Goal: Transaction & Acquisition: Obtain resource

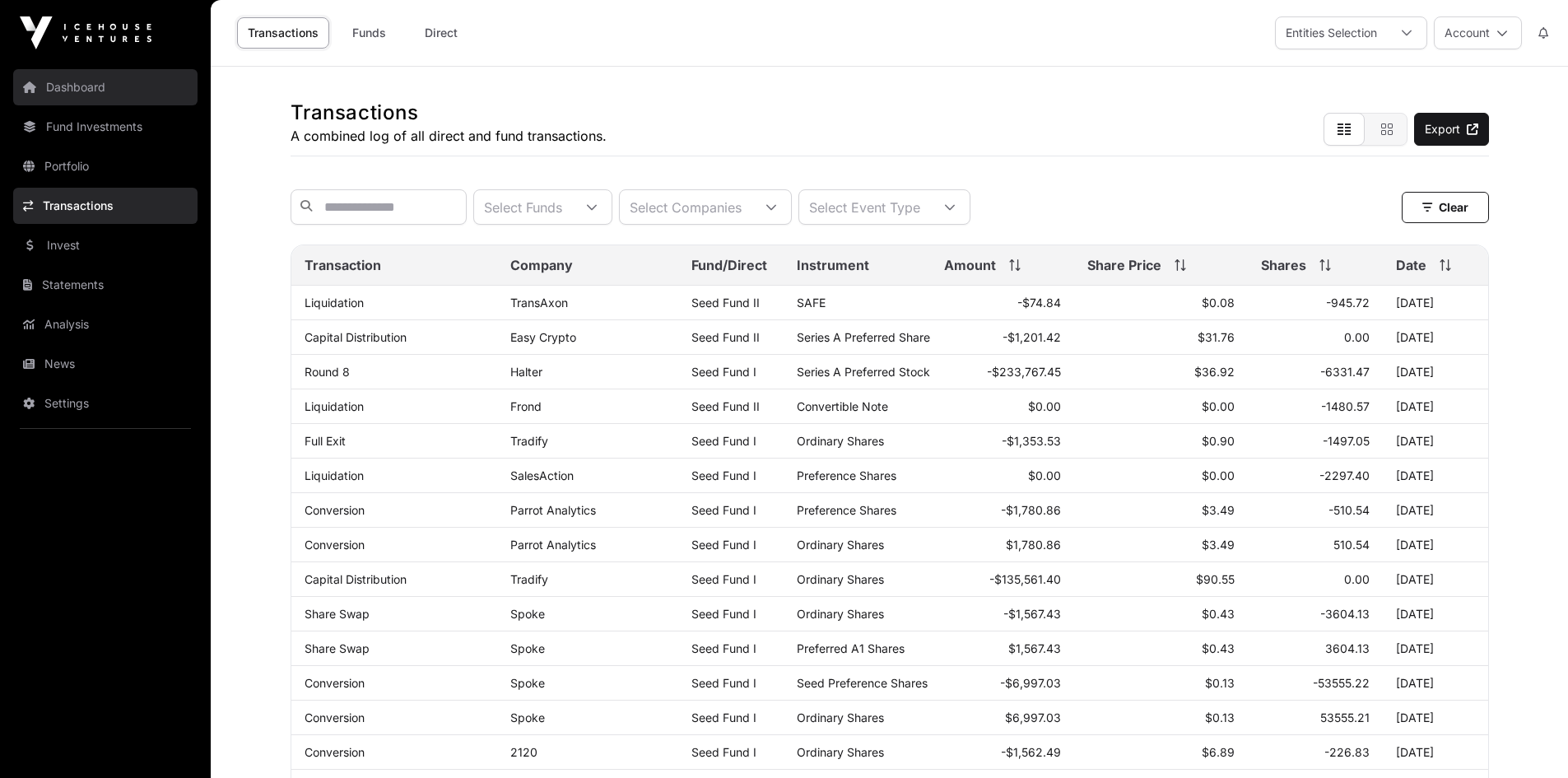
click at [81, 90] on link "Dashboard" at bounding box center [105, 87] width 185 height 36
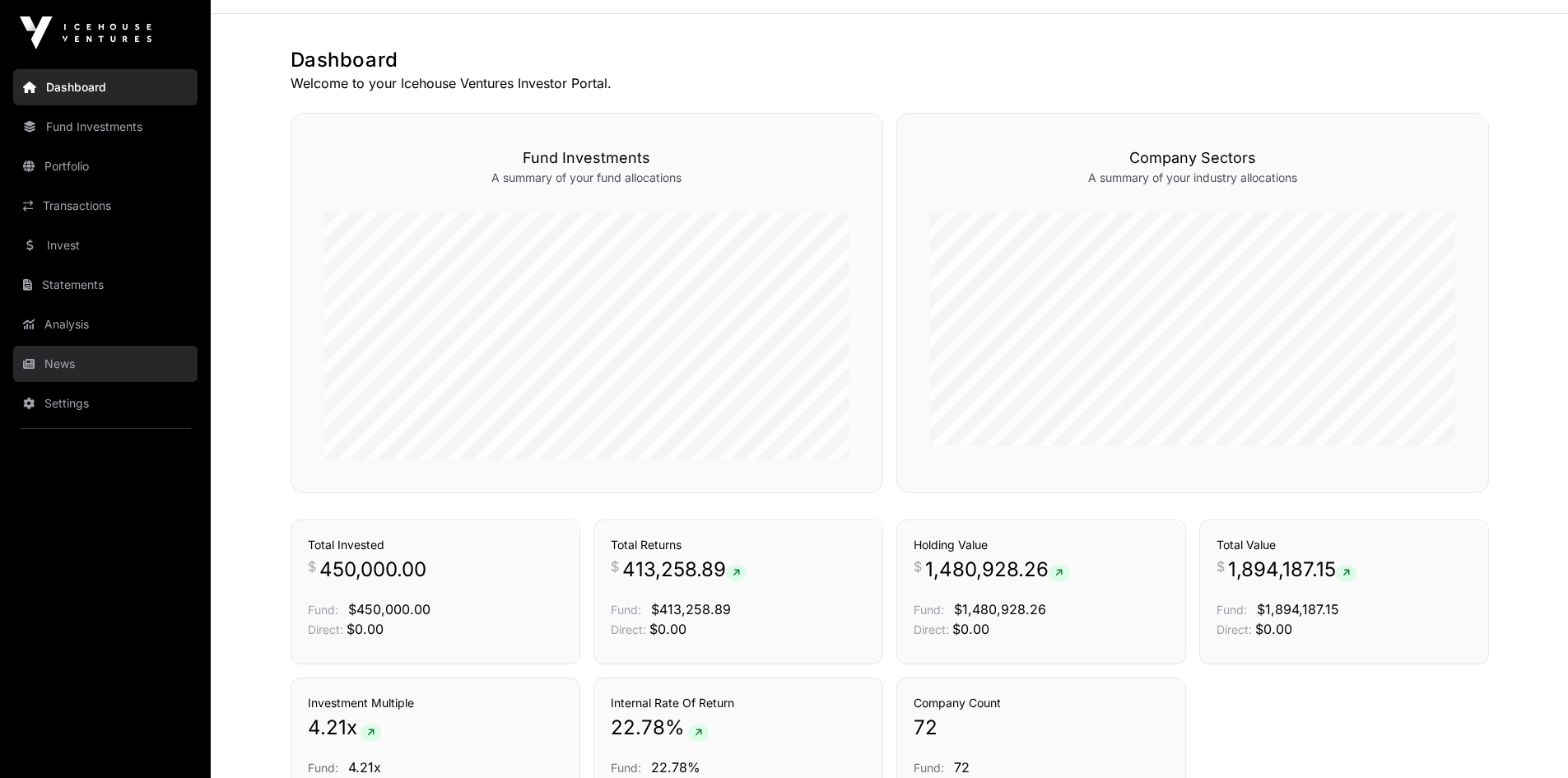
scroll to position [82, 0]
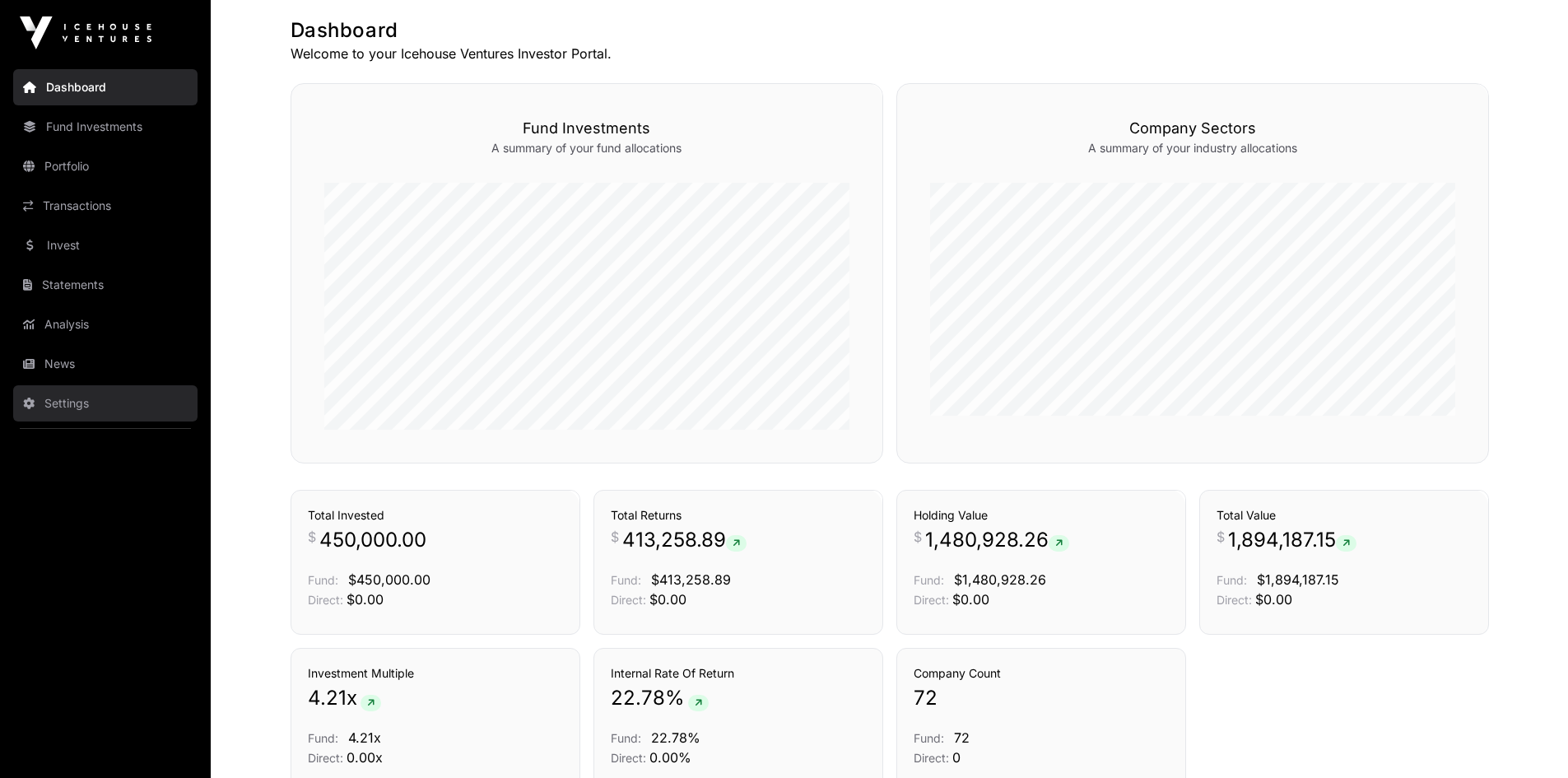
click at [90, 395] on link "Settings" at bounding box center [105, 402] width 185 height 36
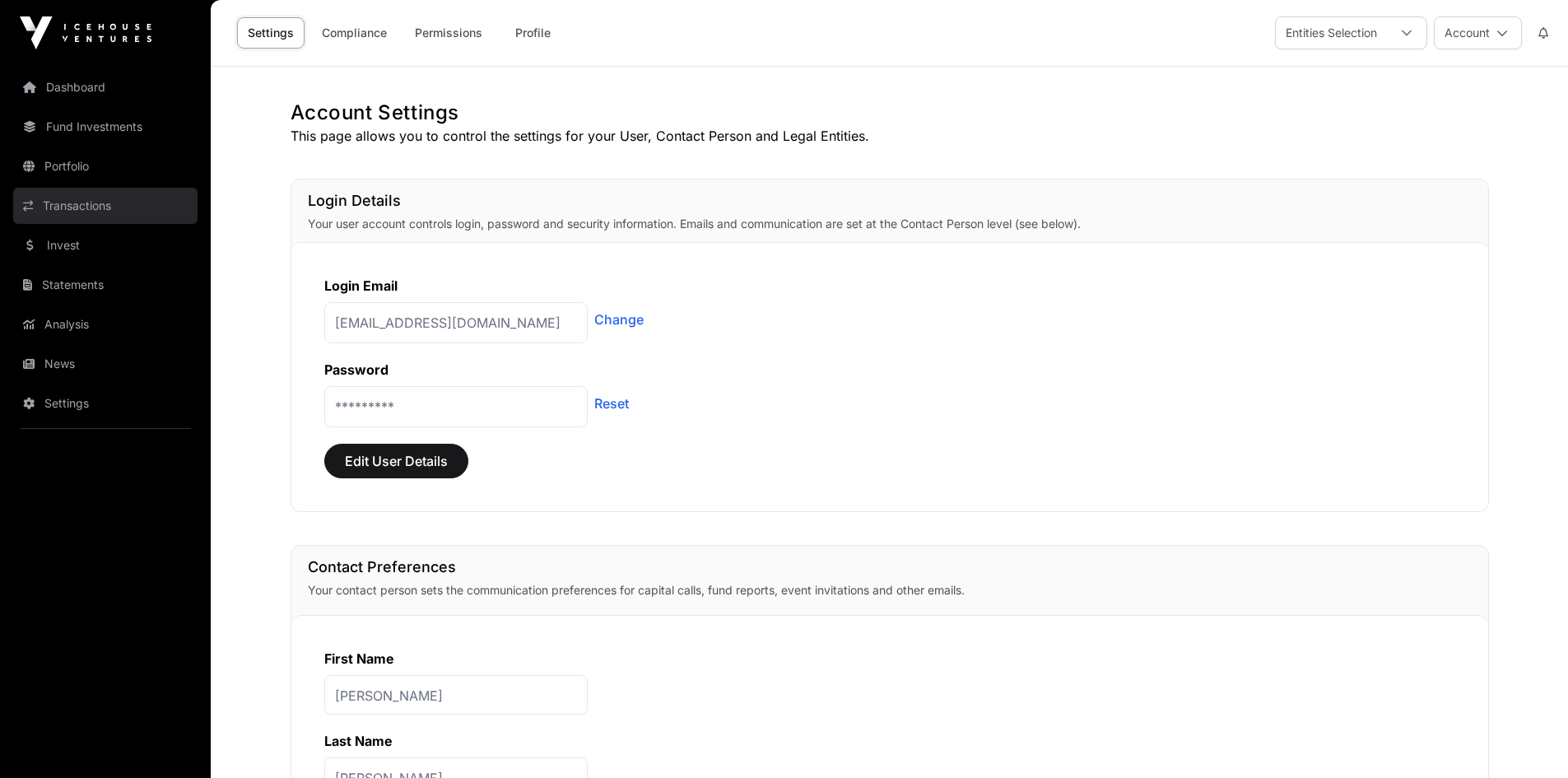
click at [111, 207] on link "Transactions" at bounding box center [105, 205] width 185 height 36
click at [59, 158] on link "Portfolio" at bounding box center [105, 166] width 185 height 36
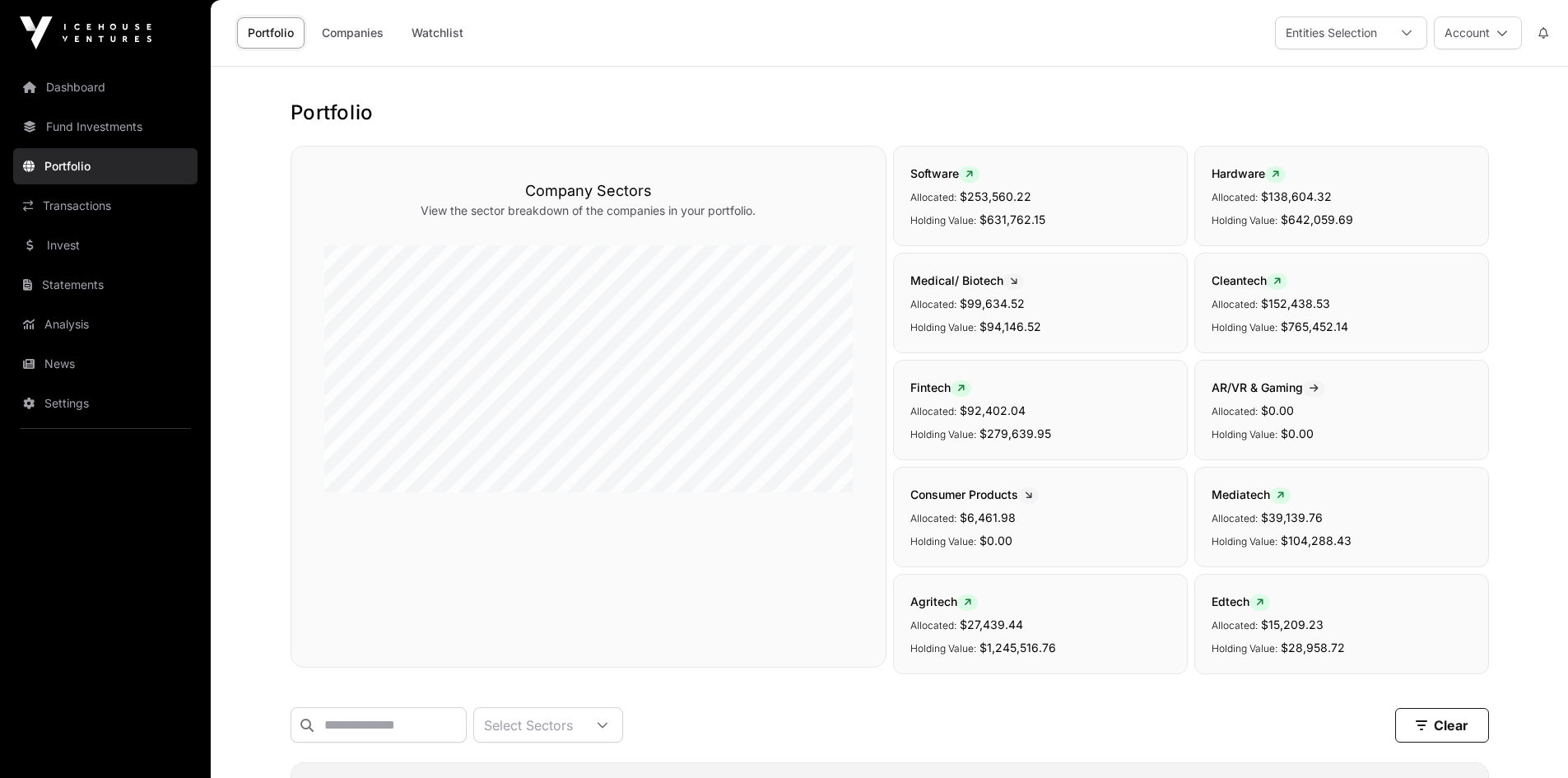
click at [63, 163] on link "Portfolio" at bounding box center [105, 166] width 185 height 36
click at [64, 165] on link "Portfolio" at bounding box center [105, 166] width 185 height 36
click at [69, 125] on link "Fund Investments" at bounding box center [105, 126] width 185 height 36
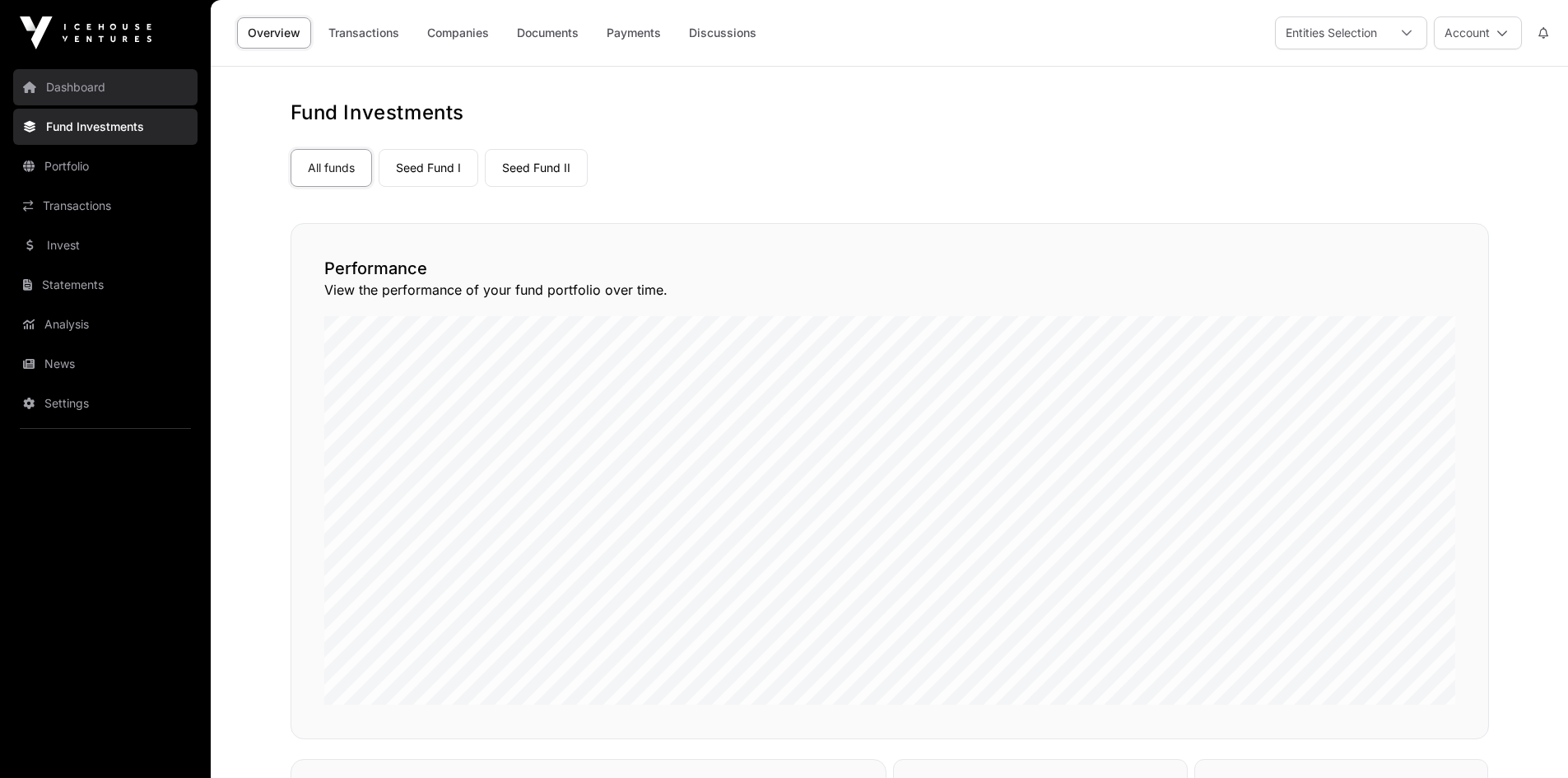
click at [76, 90] on link "Dashboard" at bounding box center [105, 87] width 185 height 36
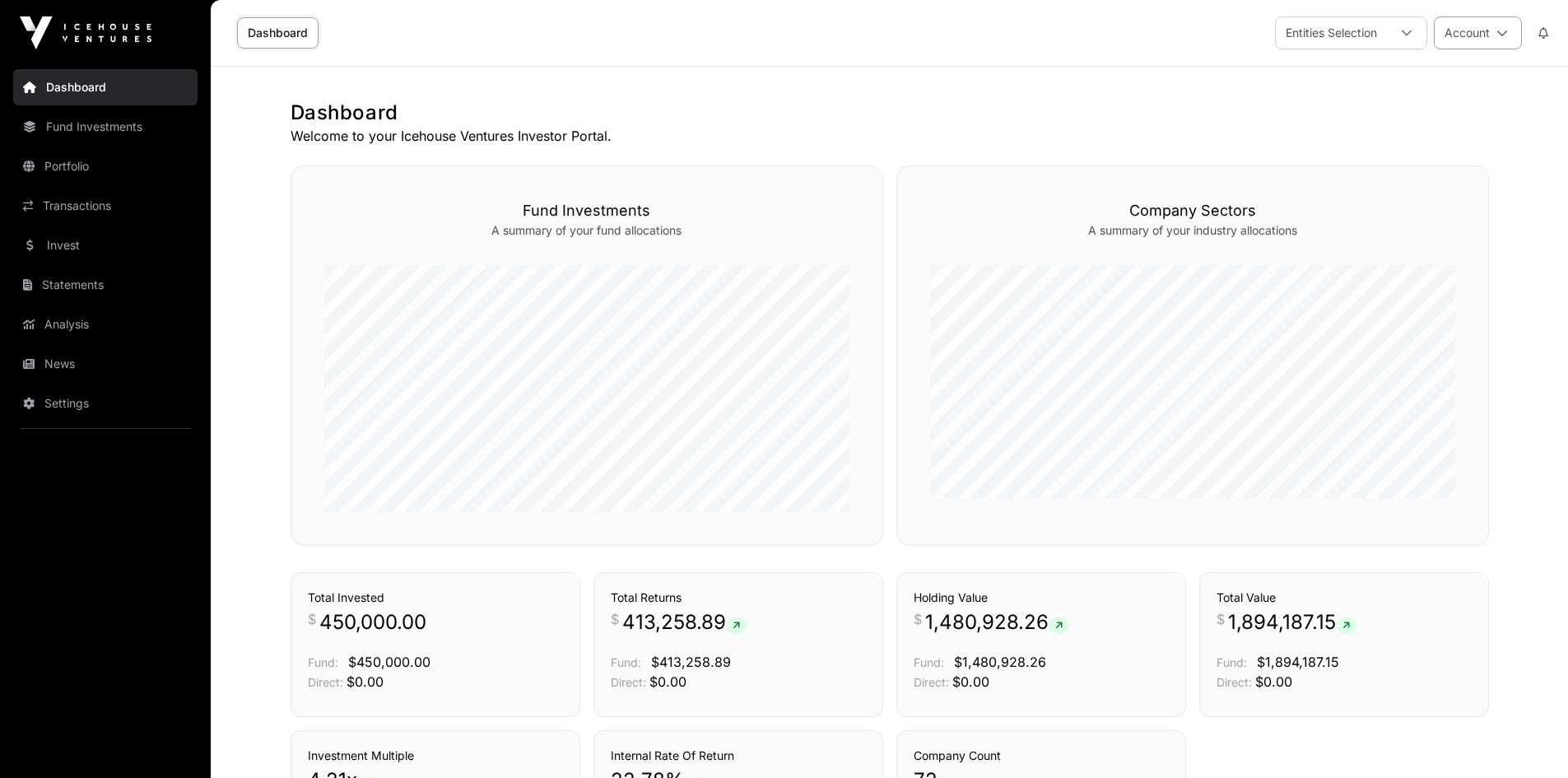
click at [1495, 26] on button "Account" at bounding box center [1478, 33] width 88 height 33
click at [1367, 172] on span "Settings" at bounding box center [1374, 180] width 44 height 17
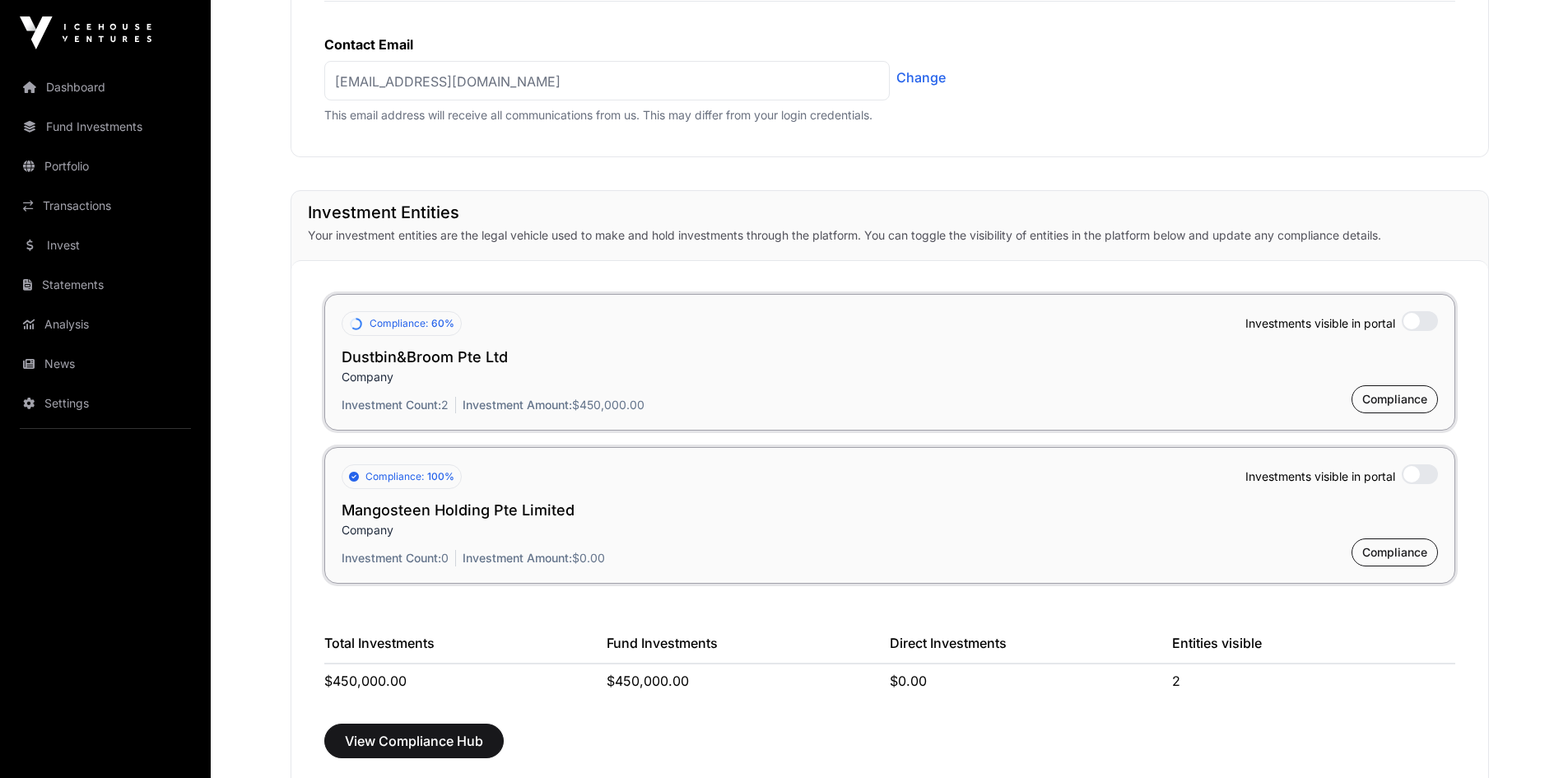
scroll to position [1235, 0]
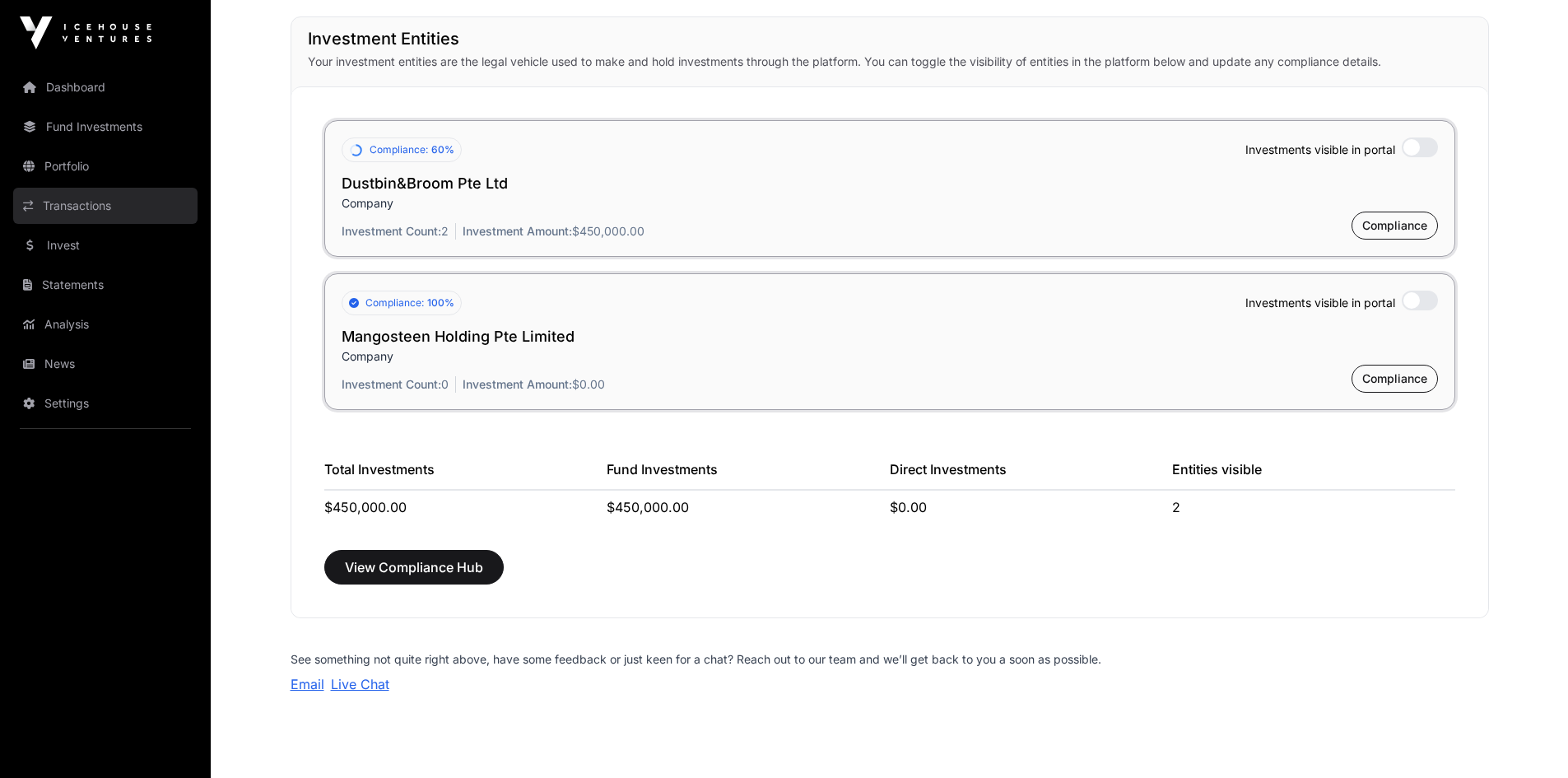
click at [72, 214] on link "Transactions" at bounding box center [105, 205] width 185 height 36
click at [111, 197] on link "Transactions" at bounding box center [105, 205] width 185 height 36
click at [87, 206] on link "Transactions" at bounding box center [105, 205] width 185 height 36
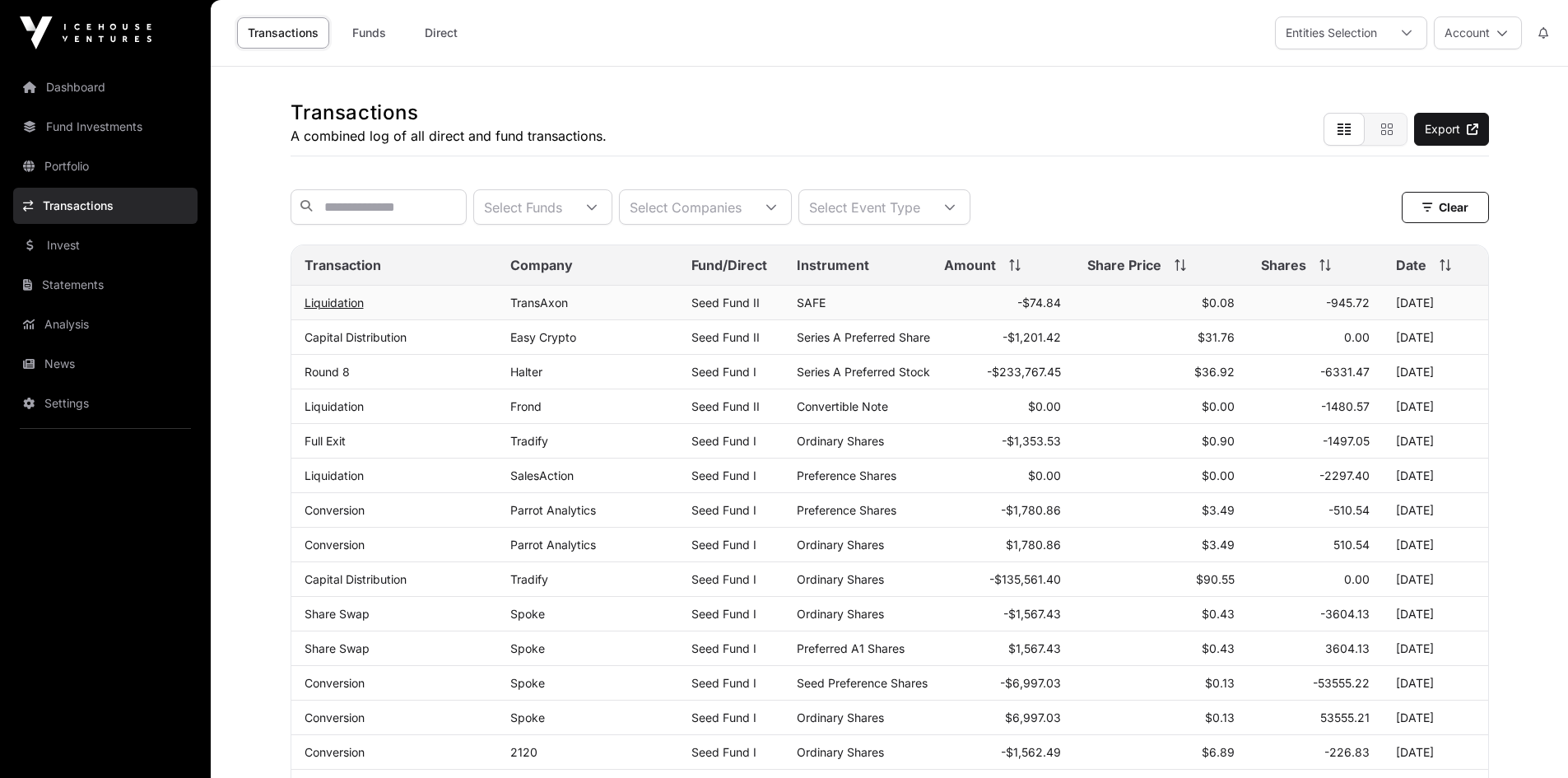
click at [341, 309] on link "Liquidation" at bounding box center [334, 302] width 59 height 14
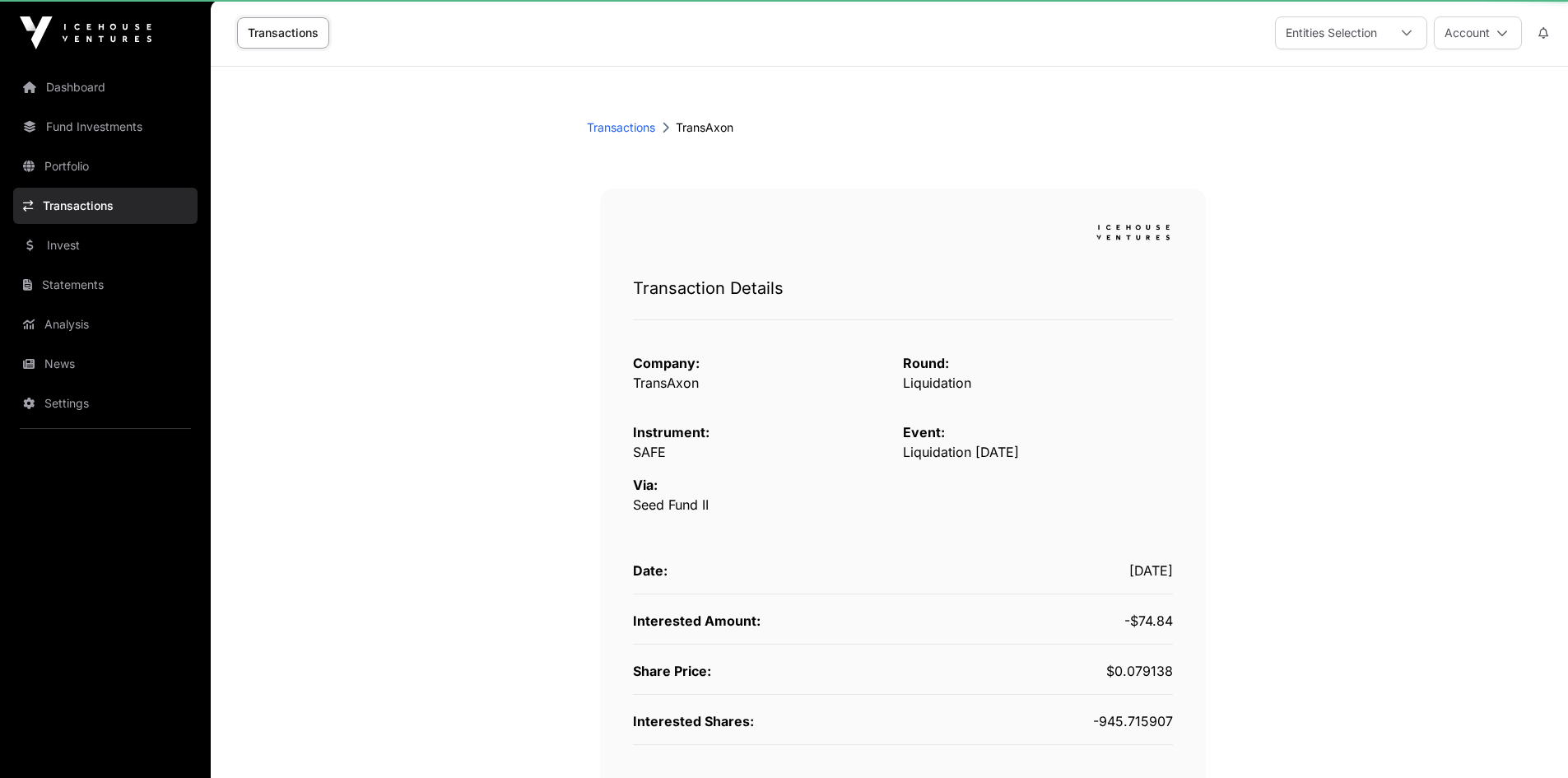
click at [342, 315] on main "Transactions TransAxon Transaction Details Company: TransAxon Round: Liquidatio…" at bounding box center [889, 717] width 1358 height 1302
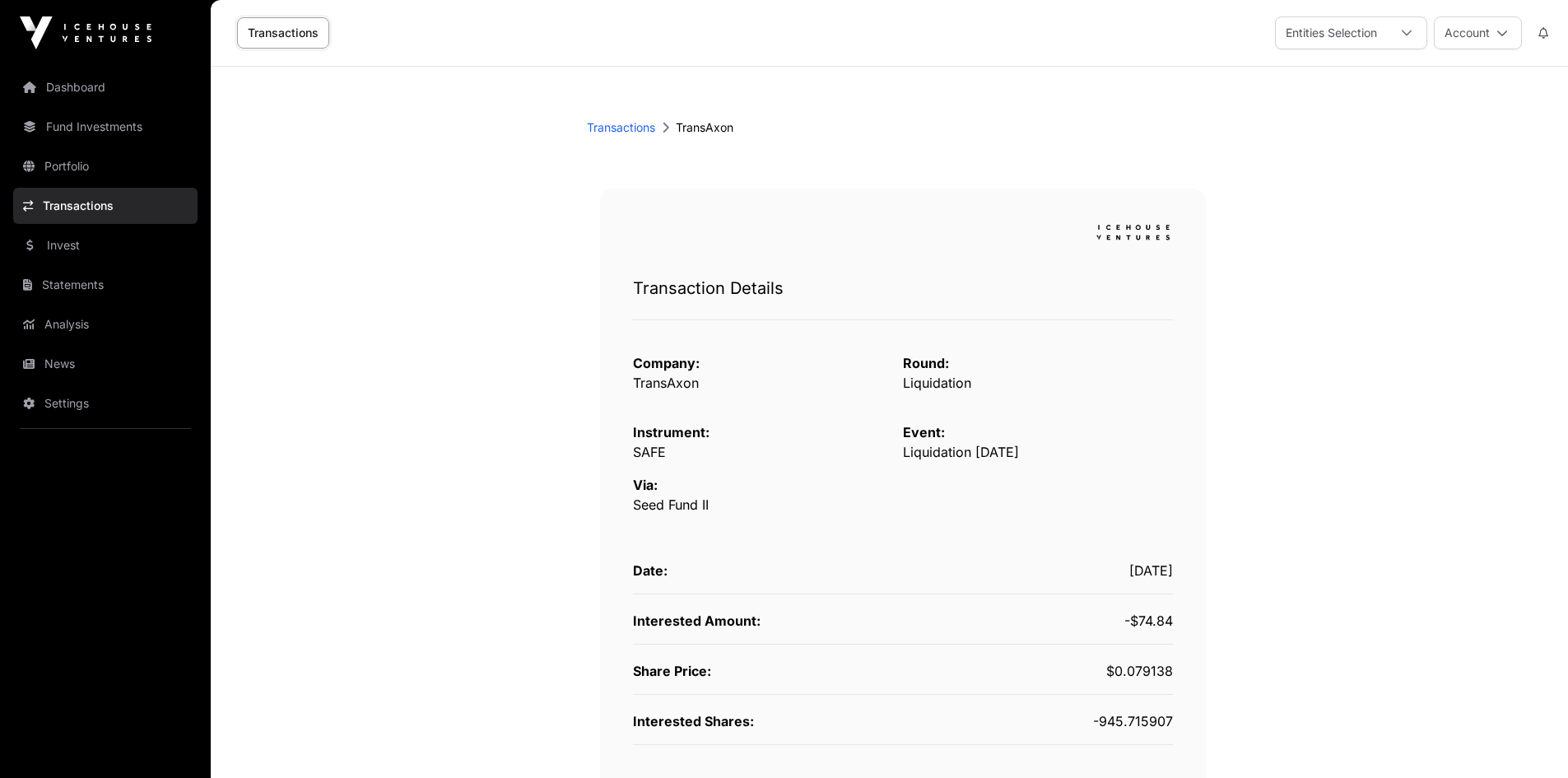
click at [126, 211] on link "Transactions" at bounding box center [105, 205] width 185 height 36
click at [87, 215] on link "Transactions" at bounding box center [105, 205] width 185 height 36
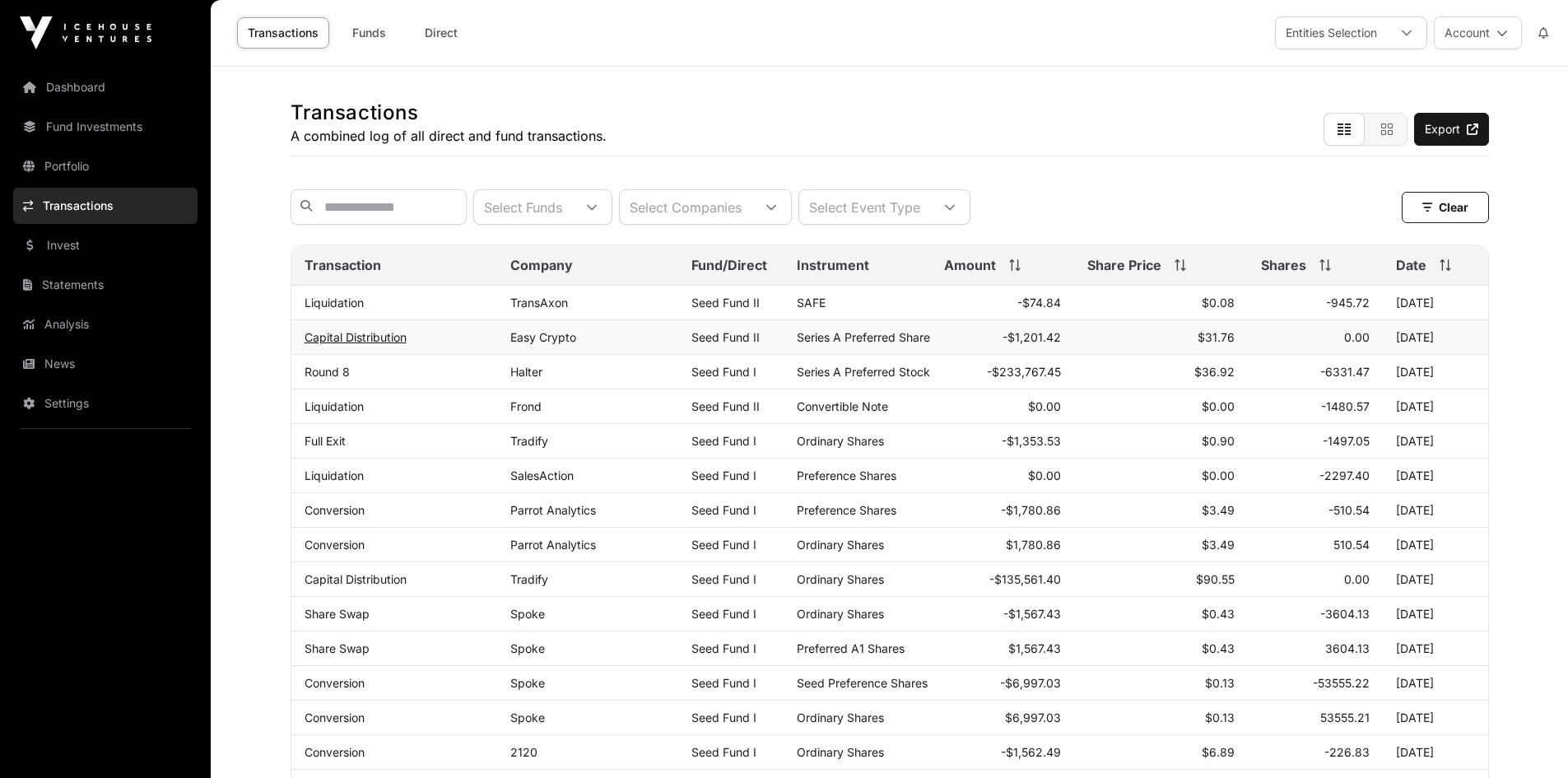
click at [399, 344] on link "Capital Distribution" at bounding box center [355, 337] width 102 height 14
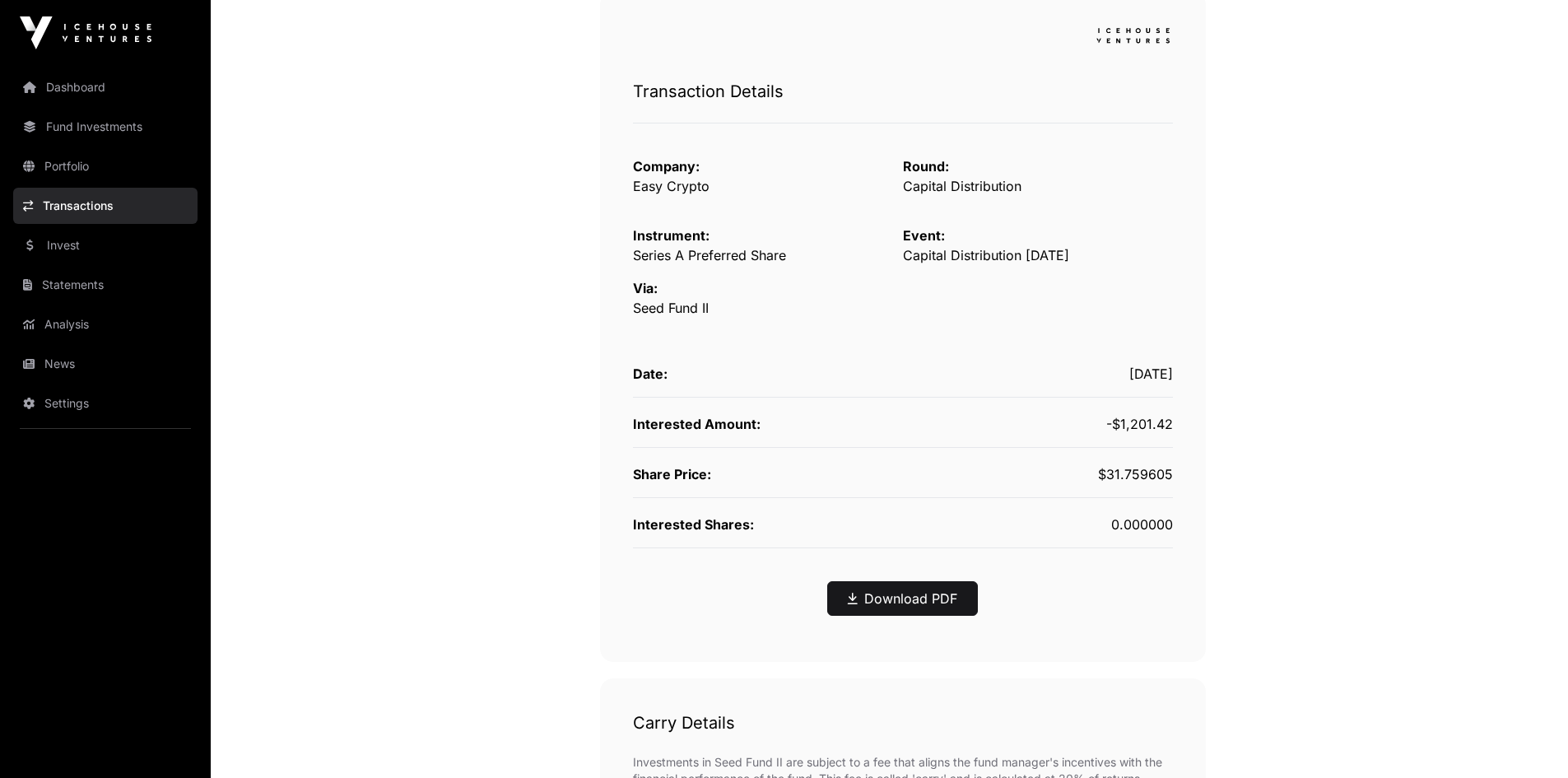
scroll to position [494, 0]
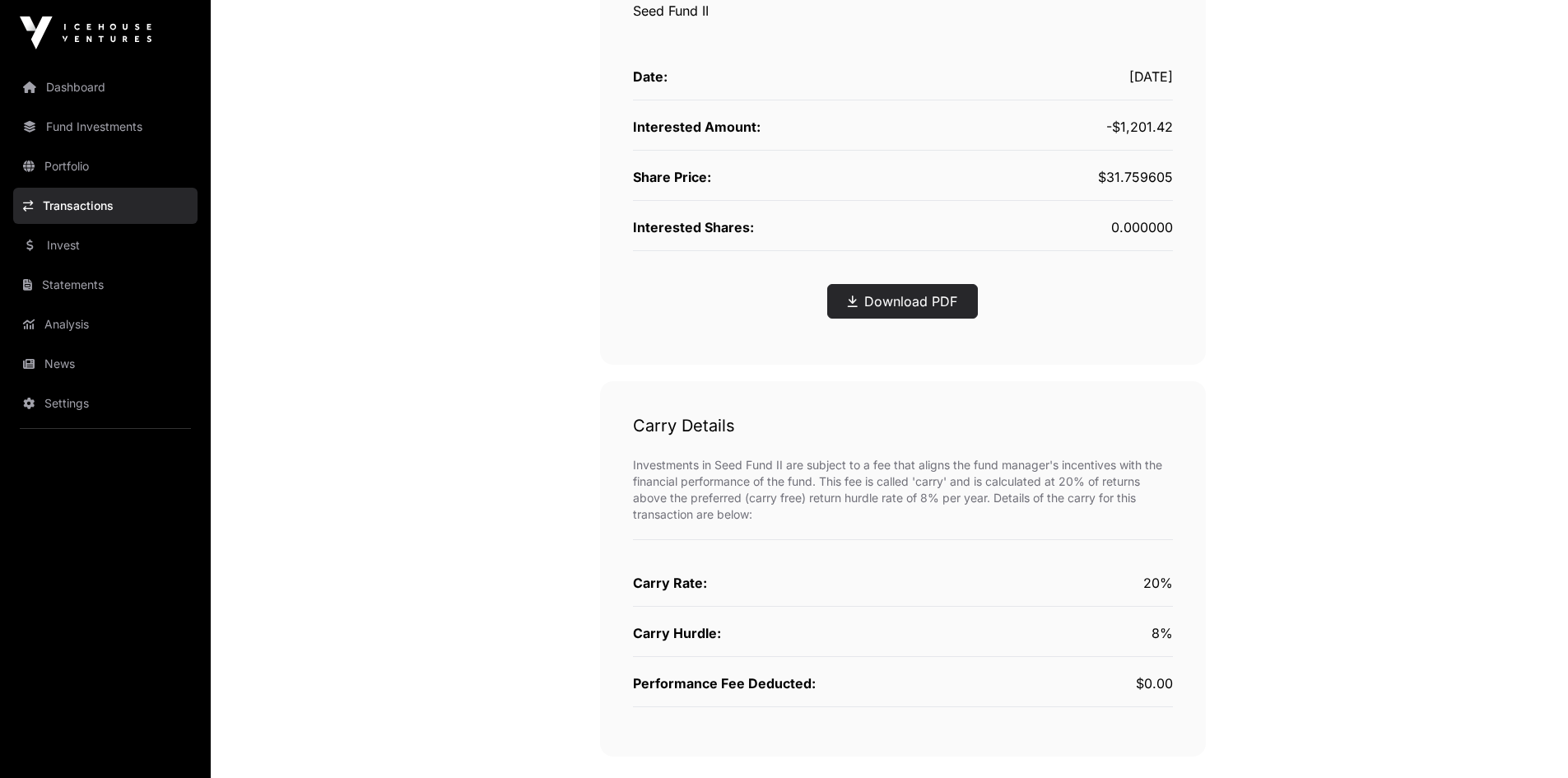
click at [922, 306] on link "Download PDF" at bounding box center [903, 301] width 110 height 19
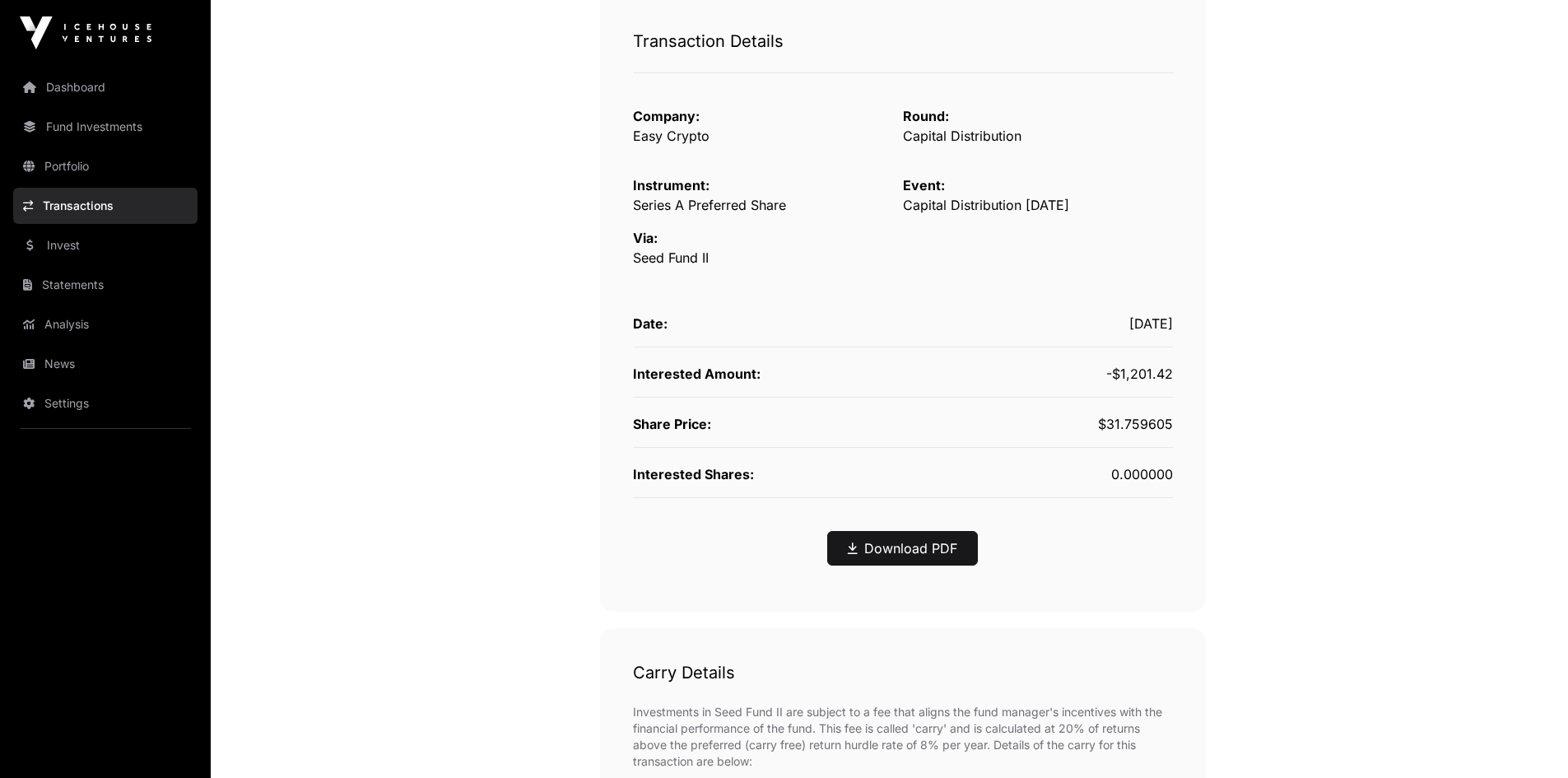
scroll to position [0, 0]
